Goal: Check status: Check status

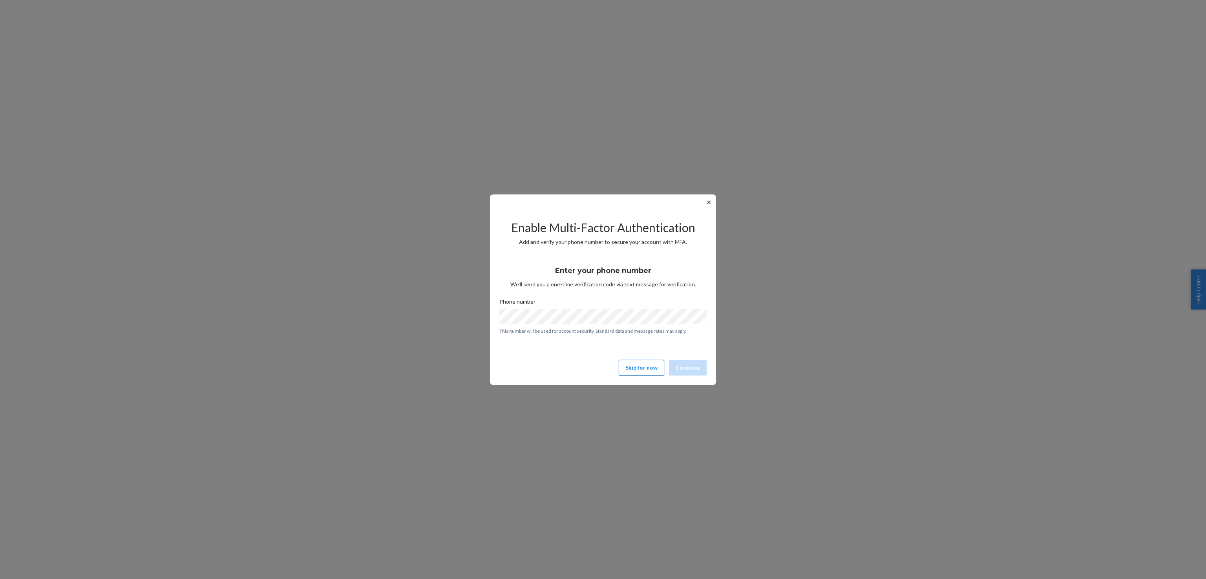
click at [648, 374] on button "Skip for now" at bounding box center [642, 368] width 46 height 16
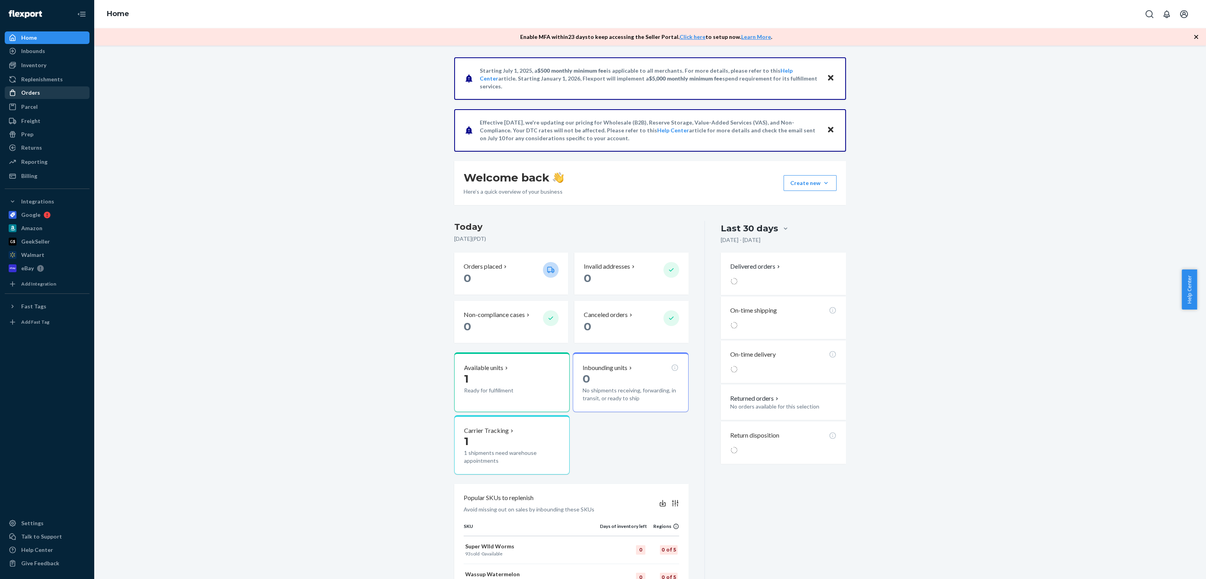
click at [40, 94] on div "Orders" at bounding box center [46, 92] width 83 height 11
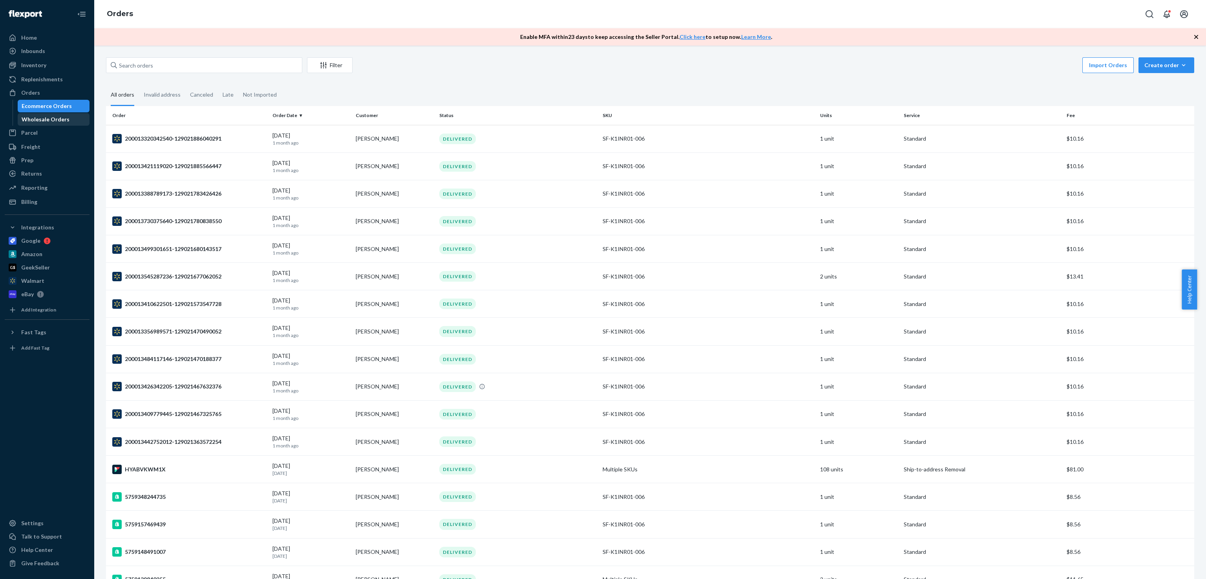
click at [53, 121] on div "Wholesale Orders" at bounding box center [46, 119] width 48 height 8
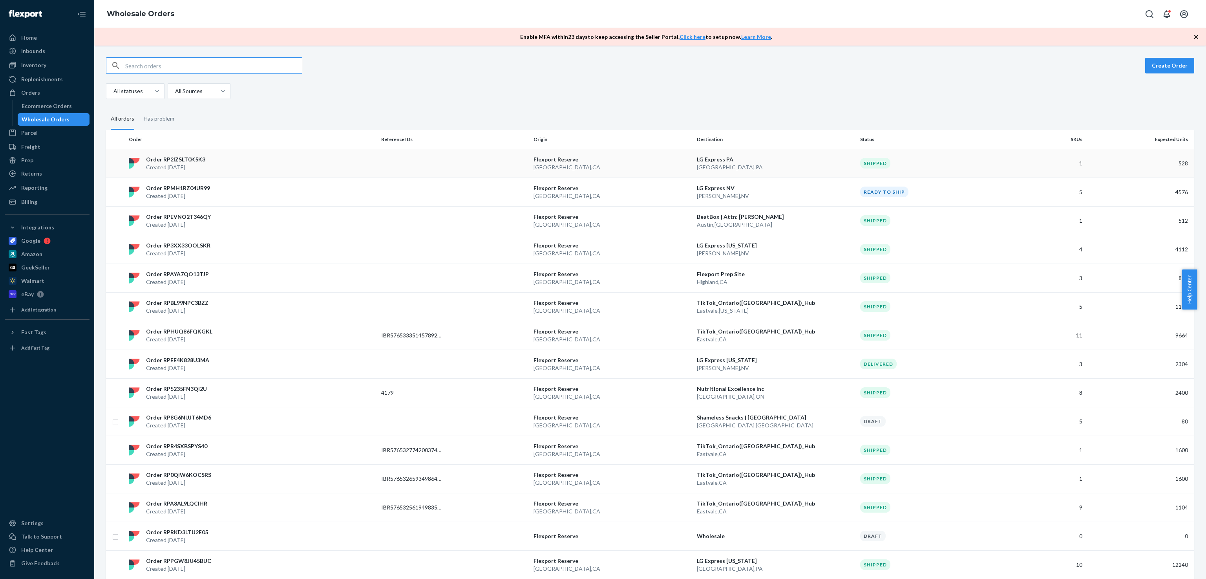
click at [748, 155] on p "LG Express PA" at bounding box center [775, 159] width 157 height 8
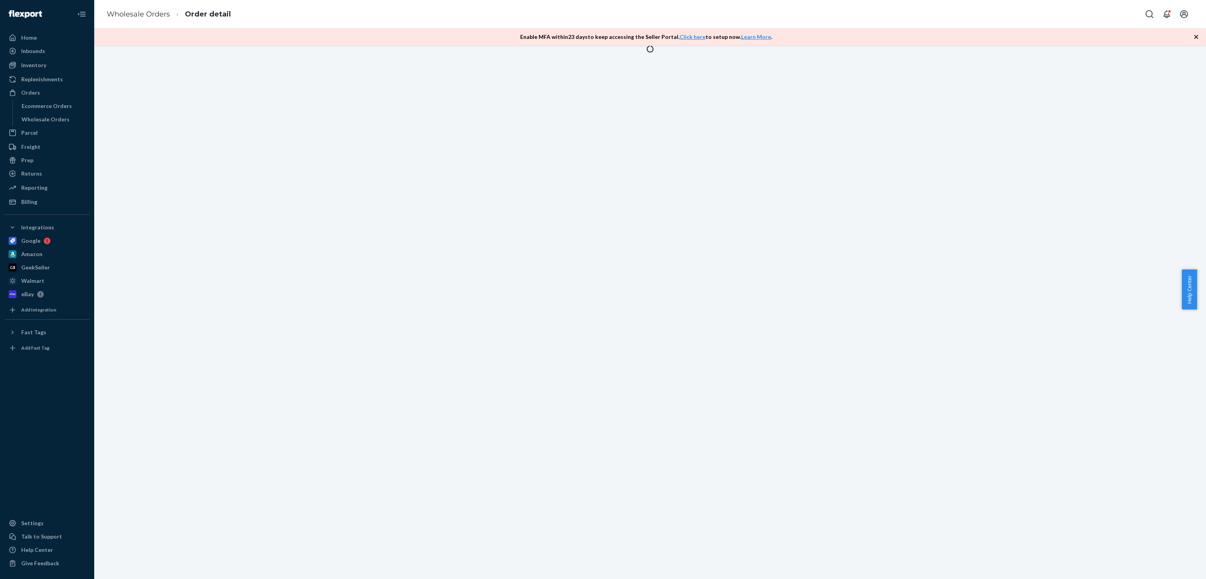
click at [1196, 34] on icon "button" at bounding box center [1196, 37] width 8 height 8
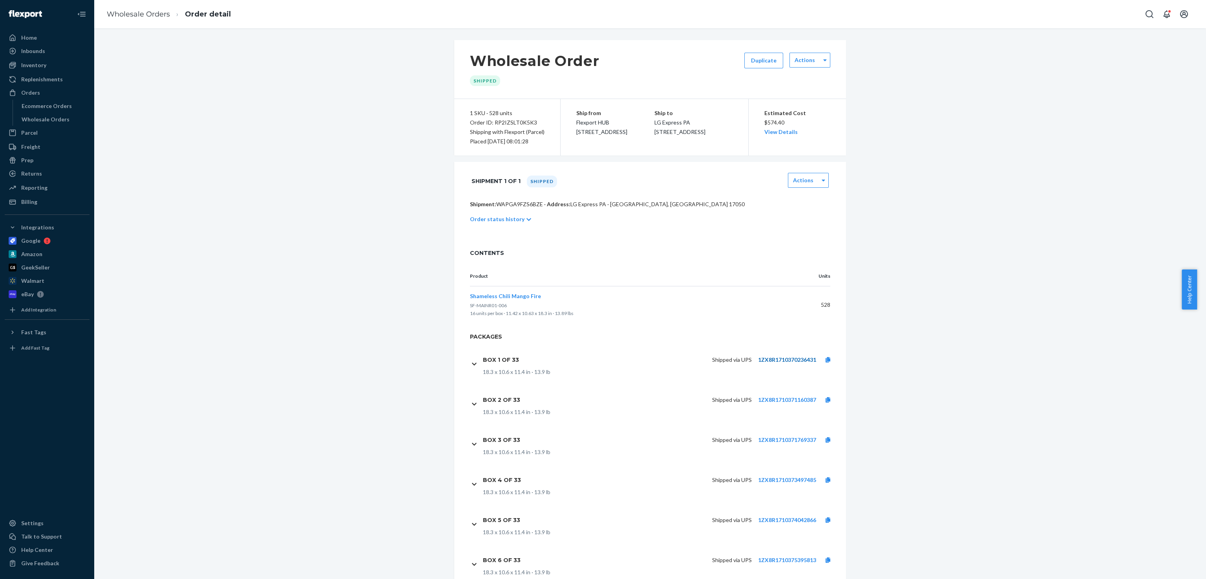
click at [773, 363] on link "1ZX8R1710370236431" at bounding box center [787, 359] width 58 height 7
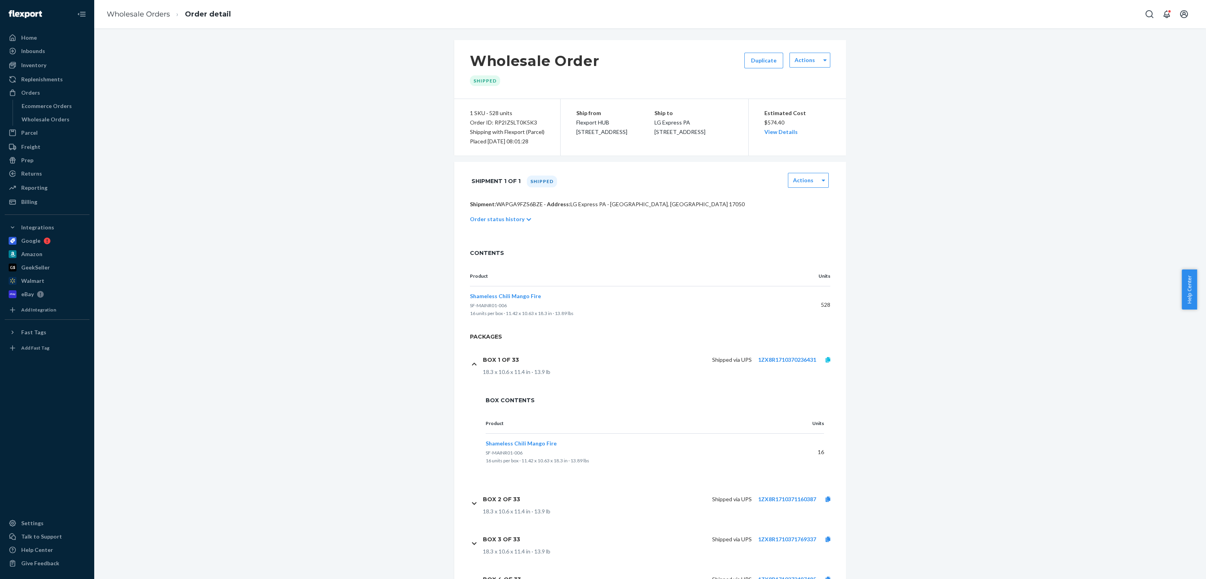
click at [826, 364] on link at bounding box center [828, 360] width 24 height 8
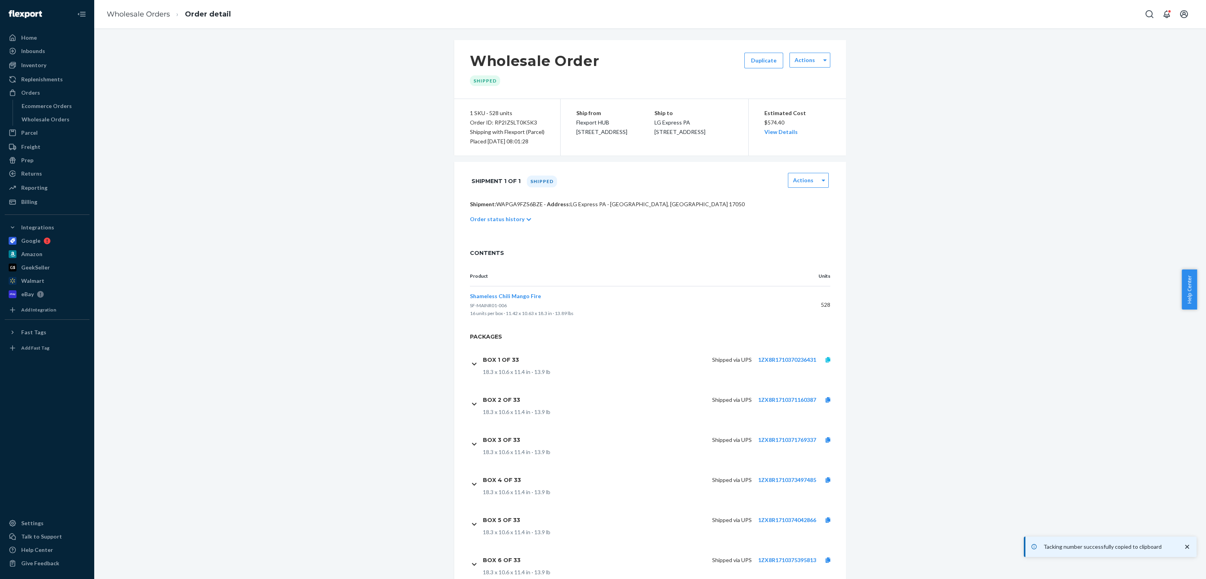
click at [824, 364] on link at bounding box center [828, 360] width 24 height 8
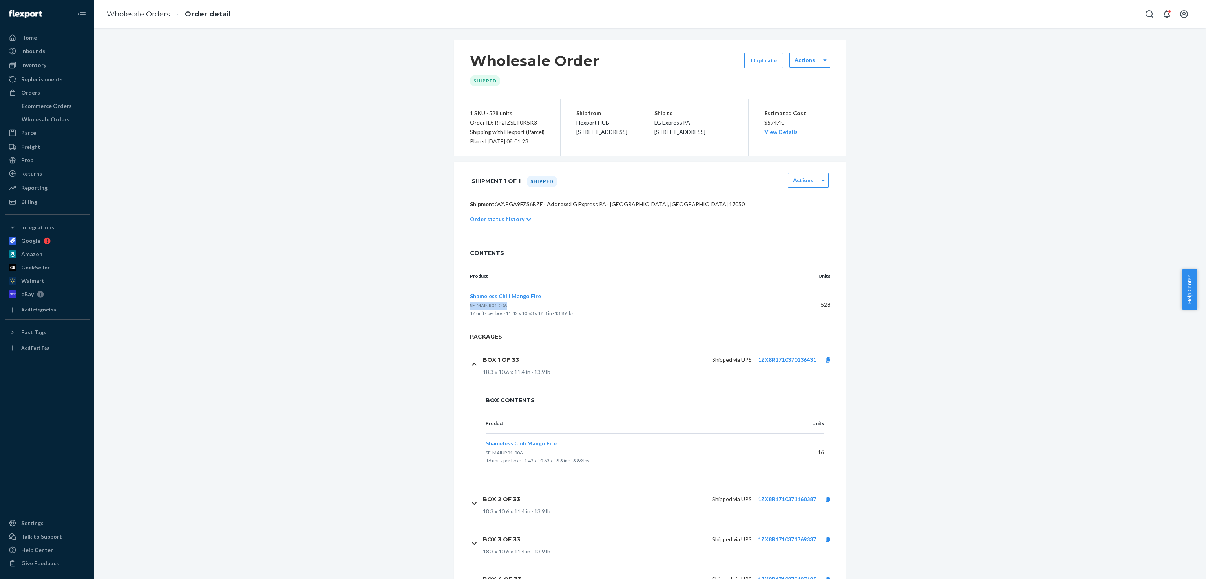
drag, startPoint x: 516, startPoint y: 315, endPoint x: 465, endPoint y: 317, distance: 51.1
click at [470, 309] on p "SF-MAINR01-006" at bounding box center [627, 306] width 315 height 8
copy span "SF-MAINR01-006"
click at [824, 364] on link at bounding box center [828, 360] width 24 height 8
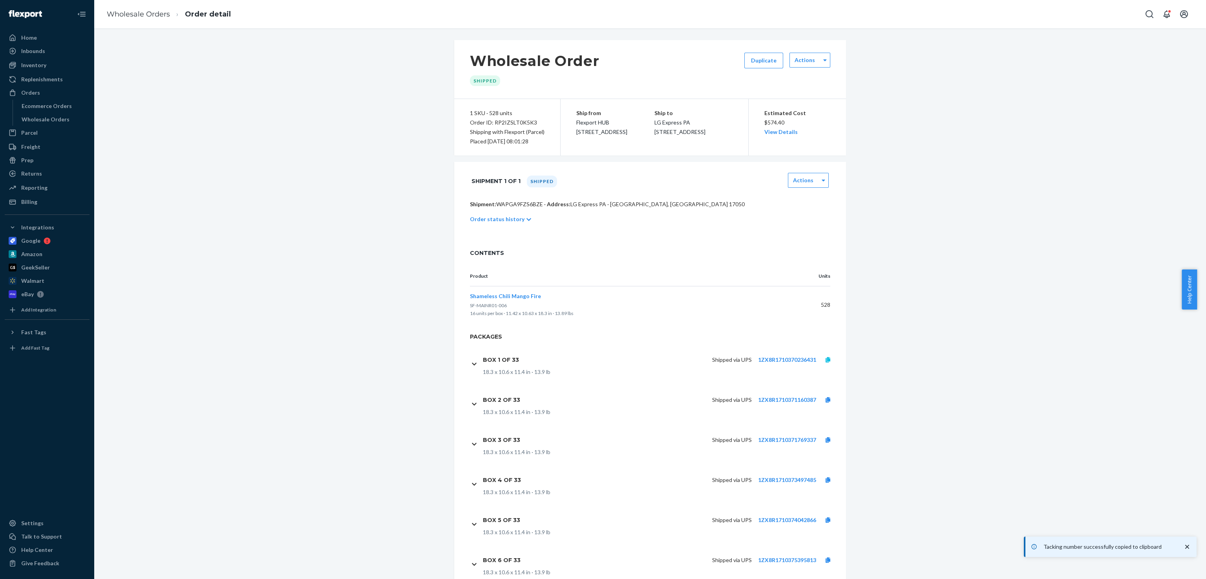
click at [826, 362] on icon at bounding box center [828, 359] width 5 height 5
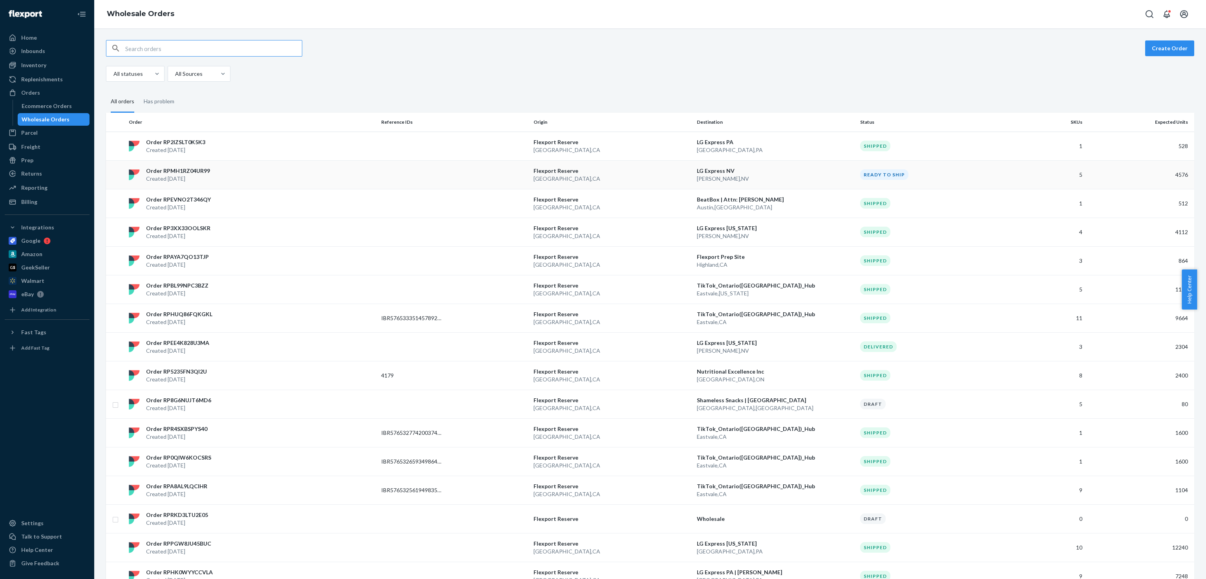
click at [602, 183] on td "[GEOGRAPHIC_DATA] [GEOGRAPHIC_DATA] , [GEOGRAPHIC_DATA]" at bounding box center [611, 174] width 163 height 29
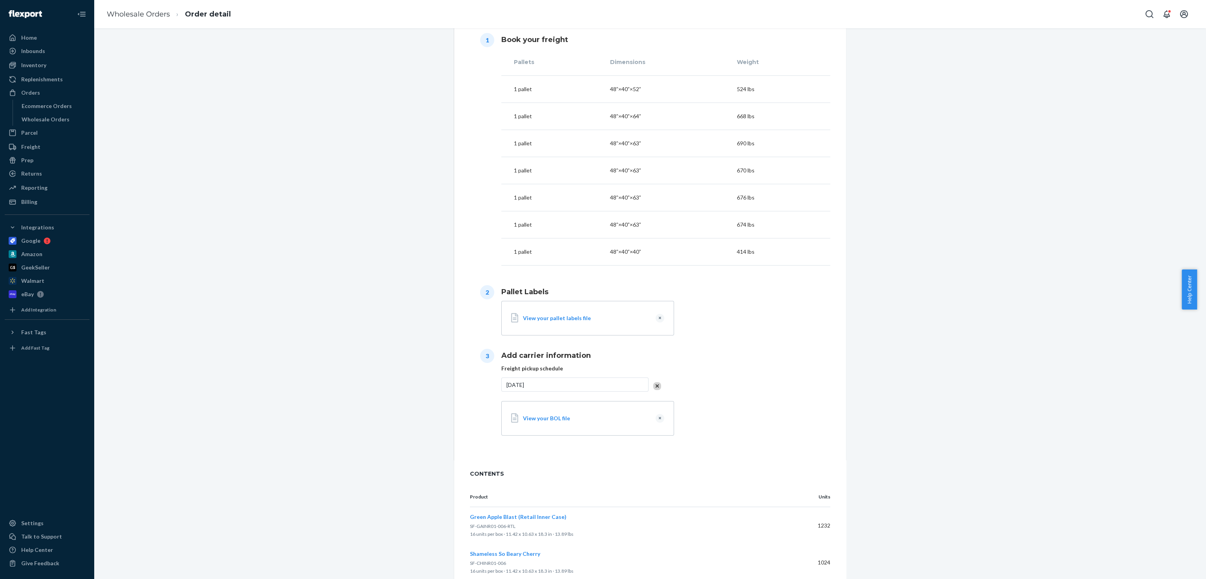
scroll to position [445, 0]
